Goal: Information Seeking & Learning: Learn about a topic

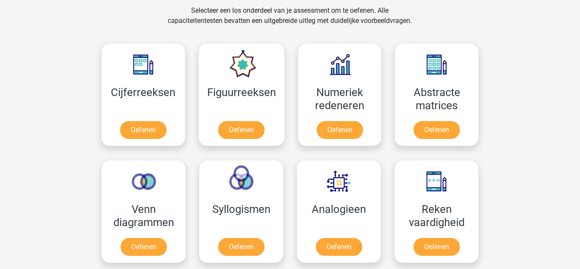
scroll to position [356, 0]
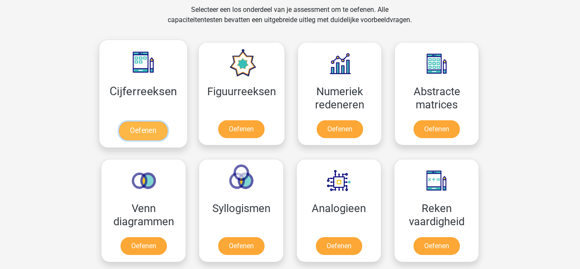
click at [133, 134] on link "Oefenen" at bounding box center [143, 130] width 48 height 19
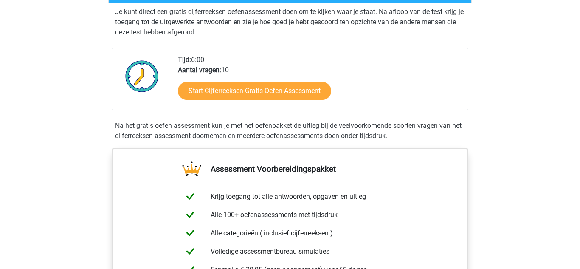
scroll to position [161, 0]
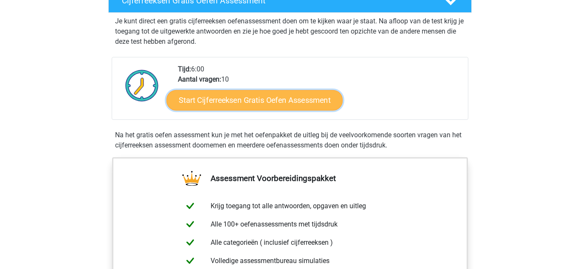
click at [322, 110] on link "Start Cijferreeksen Gratis Oefen Assessment" at bounding box center [254, 100] width 176 height 20
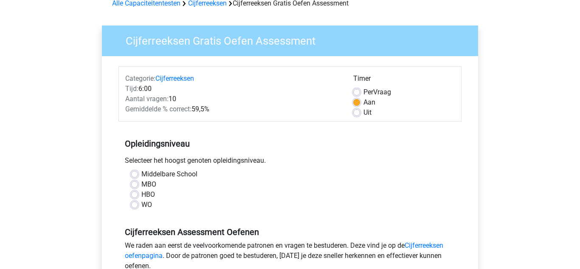
scroll to position [45, 0]
click at [141, 182] on label "MBO" at bounding box center [148, 184] width 15 height 10
click at [135, 182] on input "MBO" at bounding box center [134, 183] width 7 height 8
radio input "true"
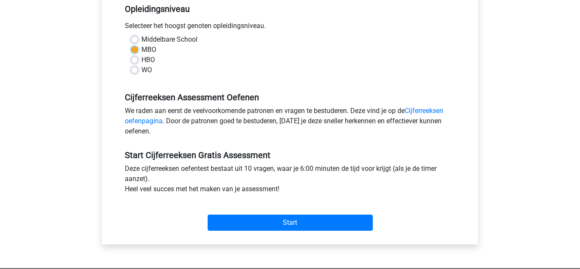
scroll to position [183, 0]
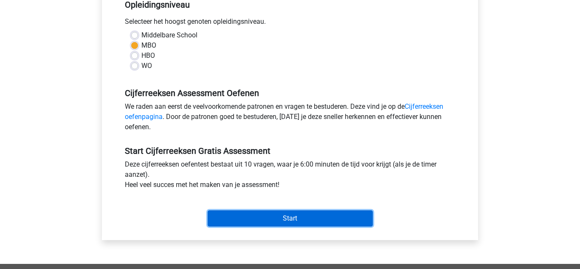
click at [277, 213] on input "Start" at bounding box center [290, 218] width 165 height 16
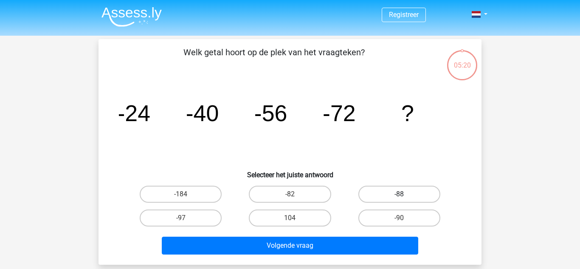
click at [381, 188] on label "-88" at bounding box center [399, 193] width 82 height 17
click at [399, 194] on input "-88" at bounding box center [402, 197] width 6 height 6
radio input "true"
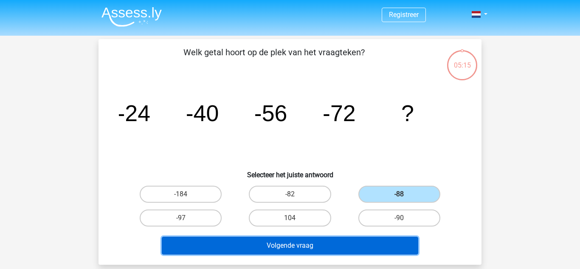
click at [394, 242] on button "Volgende vraag" at bounding box center [290, 245] width 257 height 18
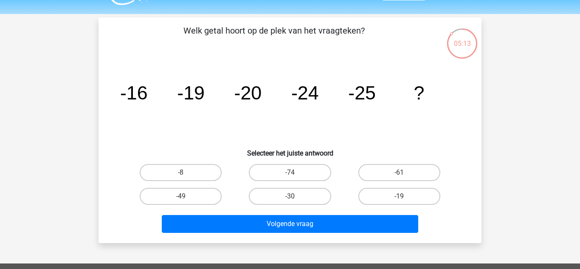
scroll to position [20, 0]
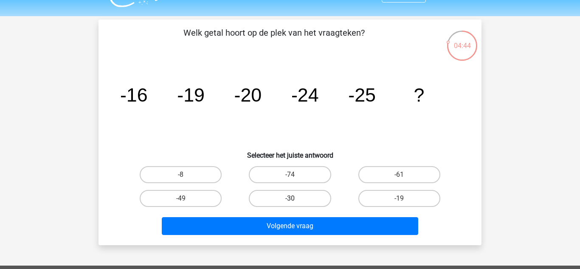
click at [278, 201] on label "-30" at bounding box center [290, 198] width 82 height 17
click at [290, 201] on input "-30" at bounding box center [293, 201] width 6 height 6
radio input "true"
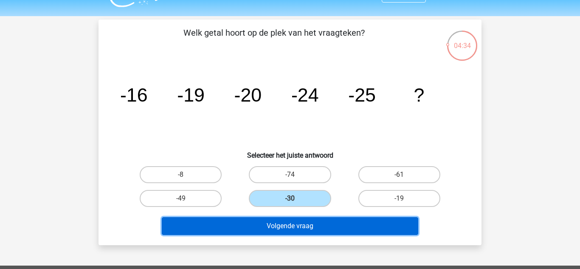
click at [310, 225] on button "Volgende vraag" at bounding box center [290, 226] width 257 height 18
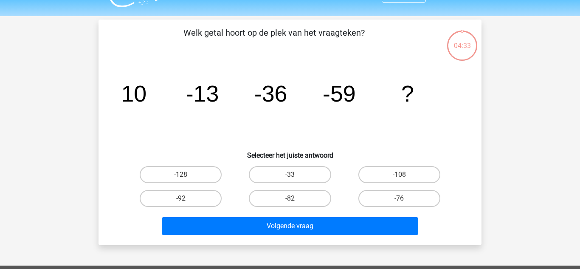
scroll to position [39, 0]
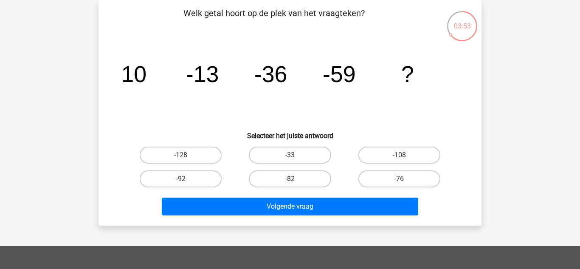
click at [268, 182] on label "-82" at bounding box center [290, 178] width 82 height 17
click at [290, 182] on input "-82" at bounding box center [293, 182] width 6 height 6
radio input "true"
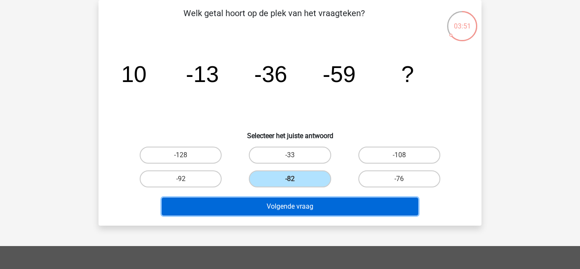
click at [274, 207] on button "Volgende vraag" at bounding box center [290, 206] width 257 height 18
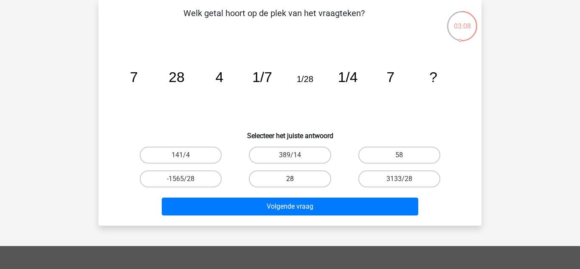
click at [320, 180] on label "28" at bounding box center [290, 178] width 82 height 17
click at [295, 180] on input "28" at bounding box center [293, 182] width 6 height 6
radio input "true"
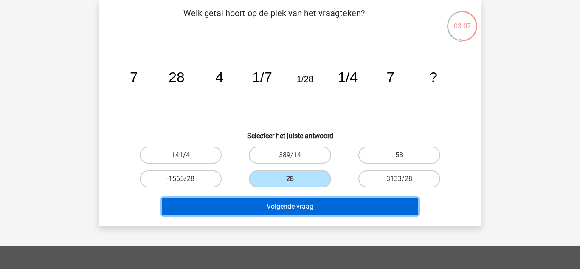
click at [321, 212] on button "Volgende vraag" at bounding box center [290, 206] width 257 height 18
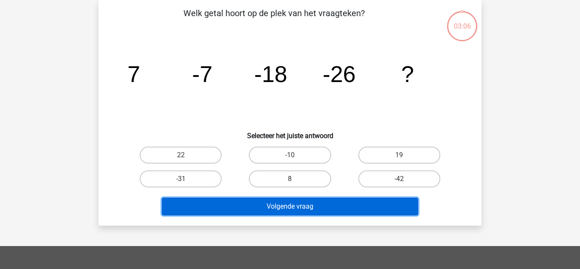
click at [321, 212] on button "Volgende vraag" at bounding box center [290, 206] width 257 height 18
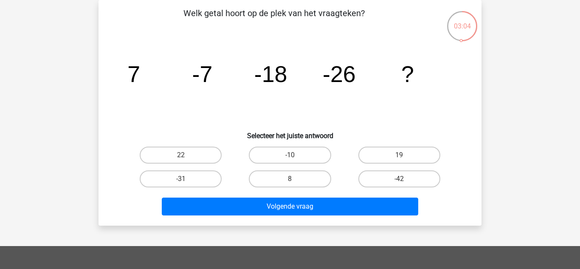
click at [247, 111] on icon "image/svg+xml 7 -7 -18 -26 ?" at bounding box center [290, 82] width 342 height 86
click at [200, 173] on label "-31" at bounding box center [181, 178] width 82 height 17
click at [186, 179] on input "-31" at bounding box center [184, 182] width 6 height 6
radio input "true"
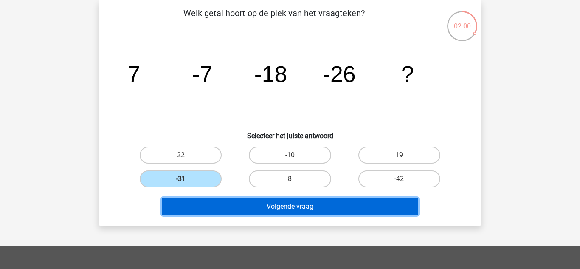
click at [220, 207] on button "Volgende vraag" at bounding box center [290, 206] width 257 height 18
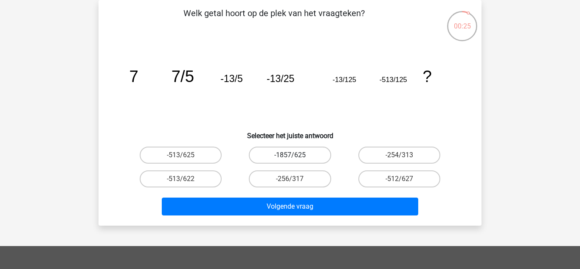
click at [313, 154] on label "-1857/625" at bounding box center [290, 154] width 82 height 17
click at [295, 155] on input "-1857/625" at bounding box center [293, 158] width 6 height 6
radio input "true"
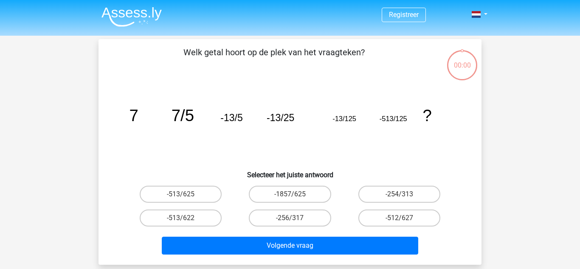
scroll to position [39, 0]
